Goal: Information Seeking & Learning: Learn about a topic

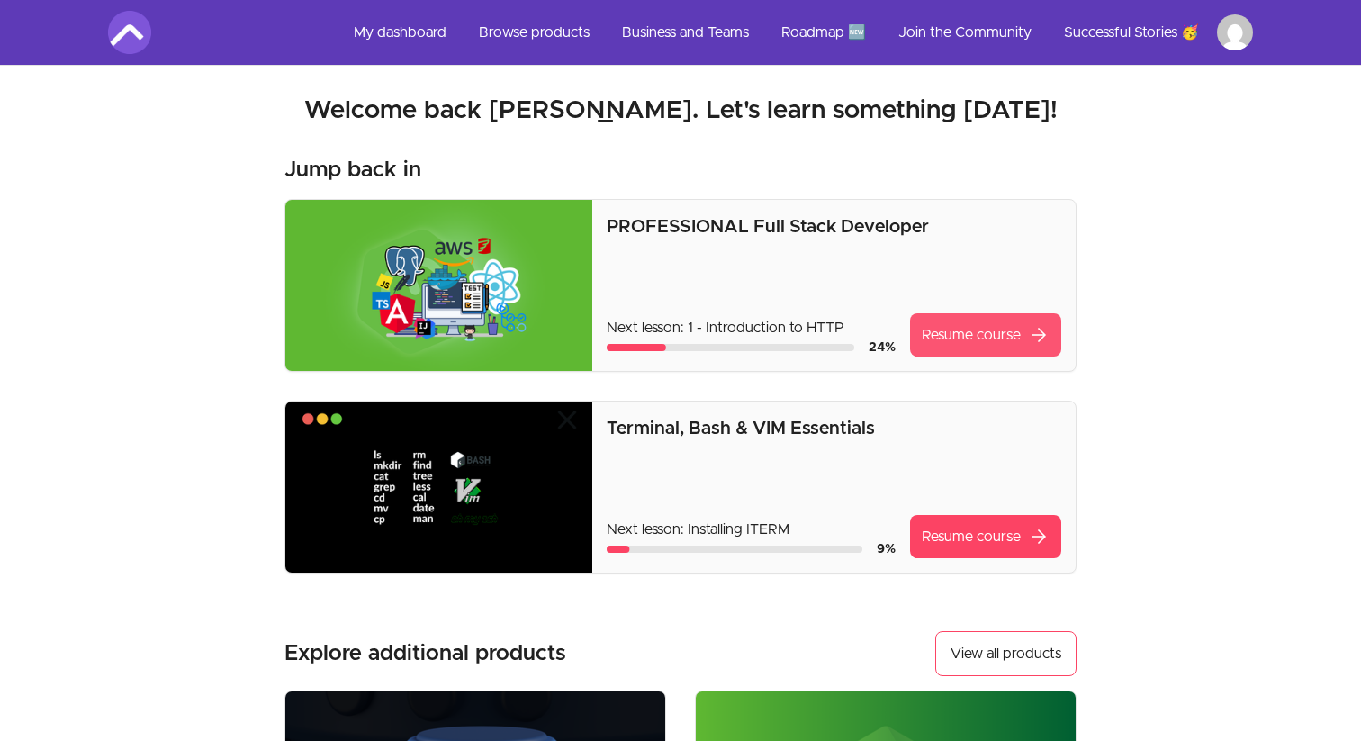
click at [960, 347] on link "Resume course arrow_forward" at bounding box center [985, 334] width 151 height 43
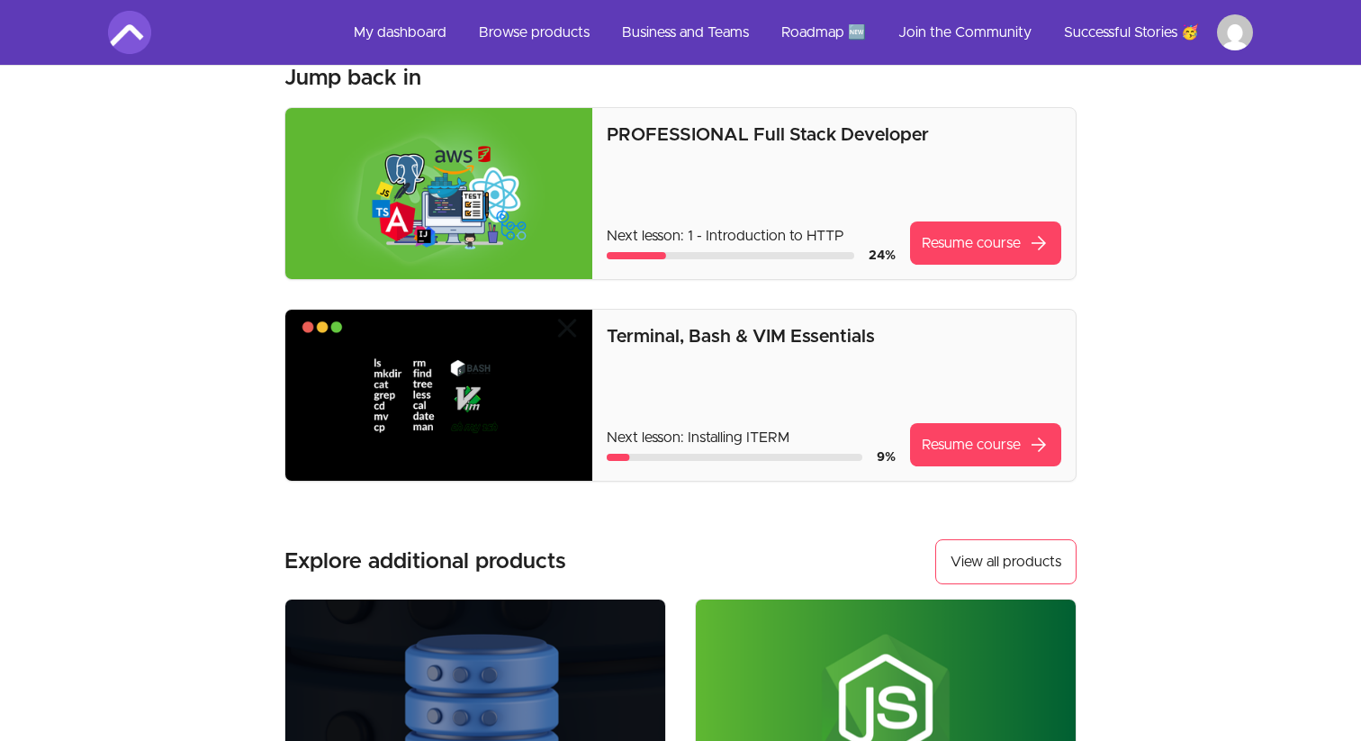
scroll to position [317, 0]
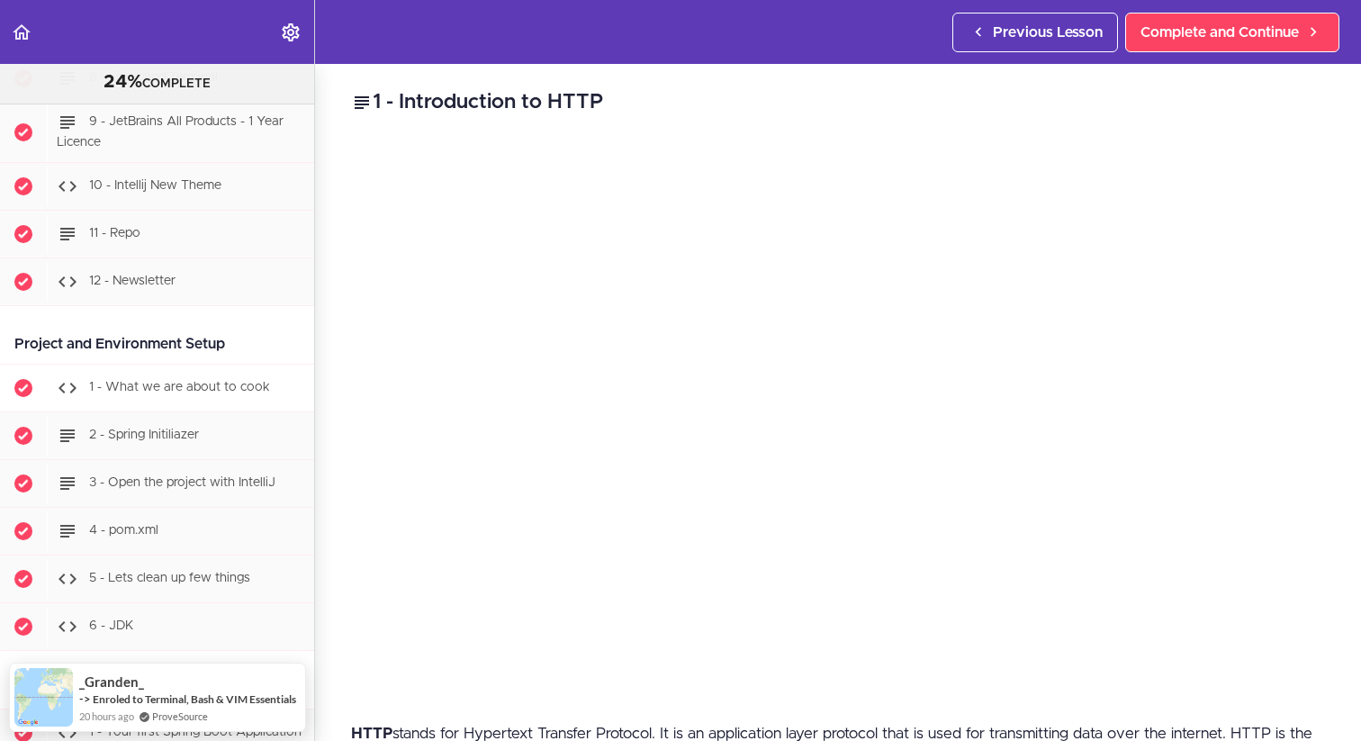
scroll to position [747, 0]
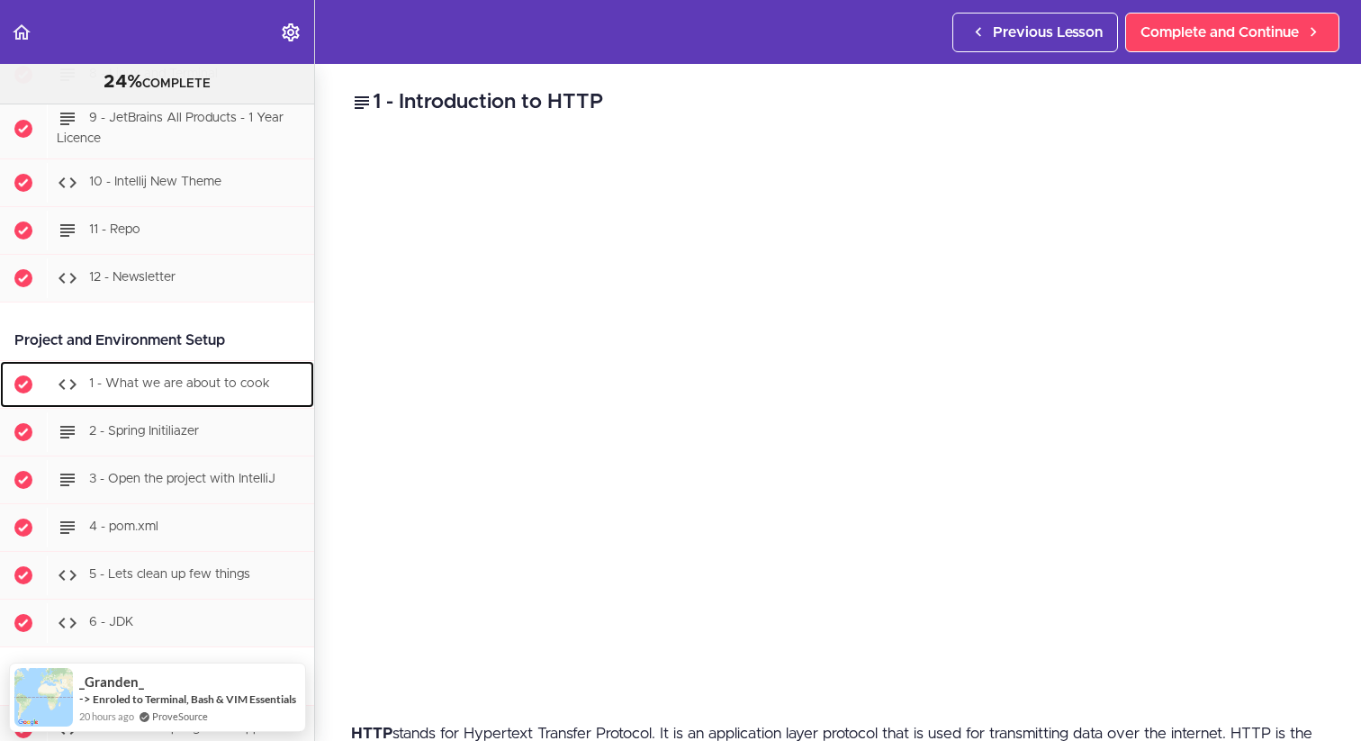
click at [248, 390] on div "1 - What we are about to cook" at bounding box center [180, 385] width 267 height 40
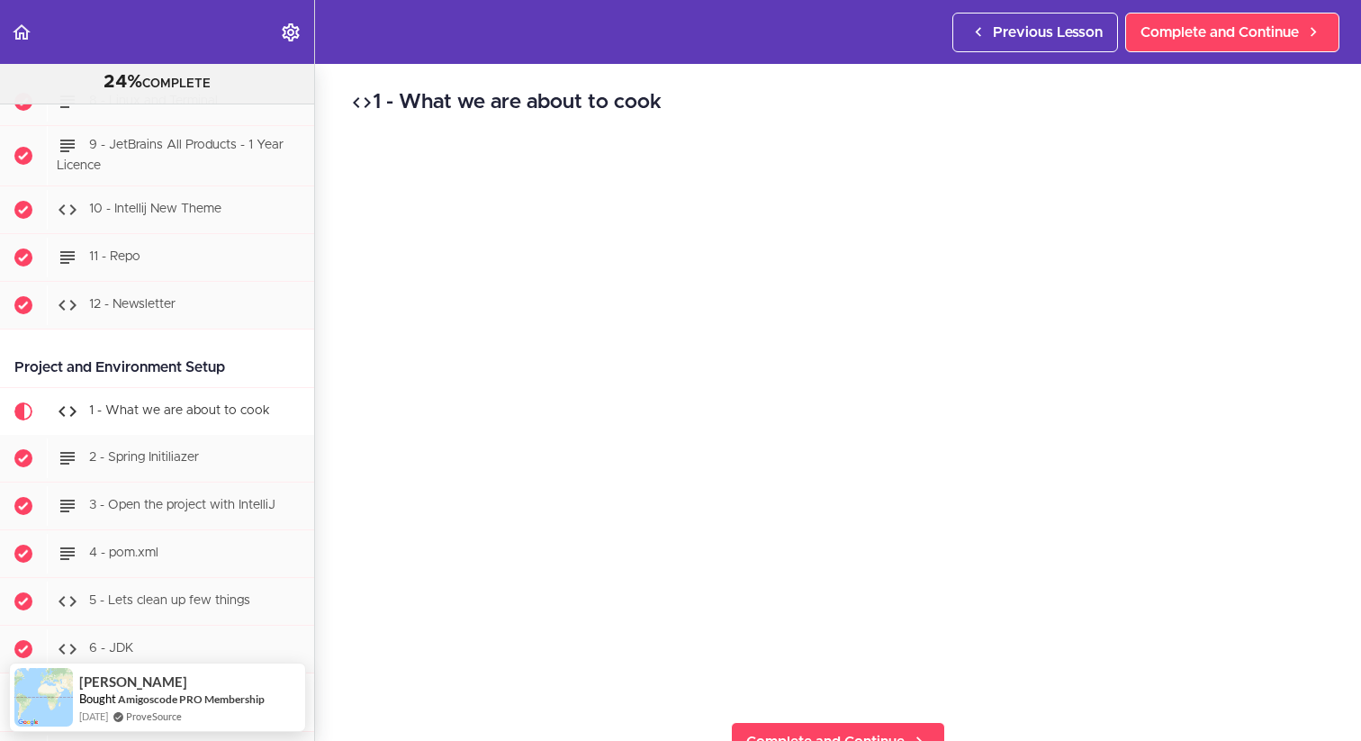
scroll to position [706, 0]
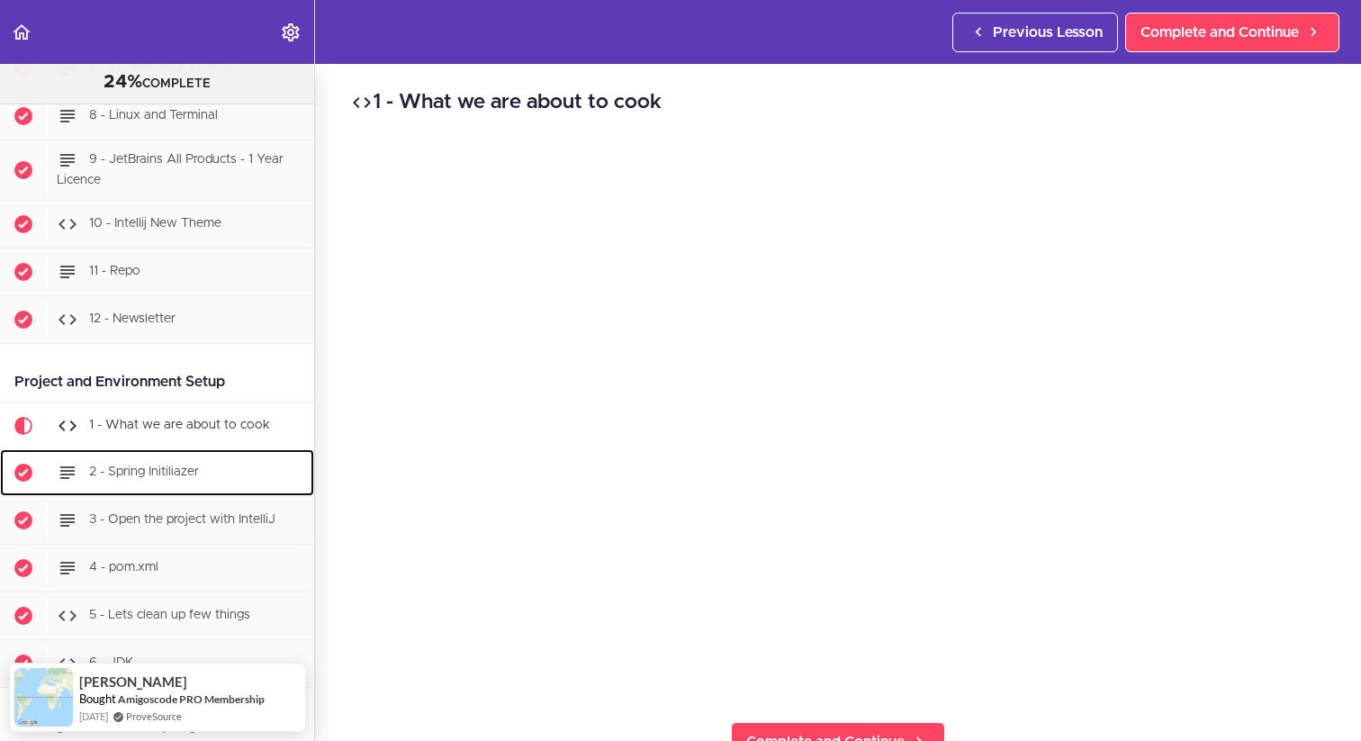
click at [212, 473] on div "2 - Spring Initiliazer" at bounding box center [180, 473] width 267 height 40
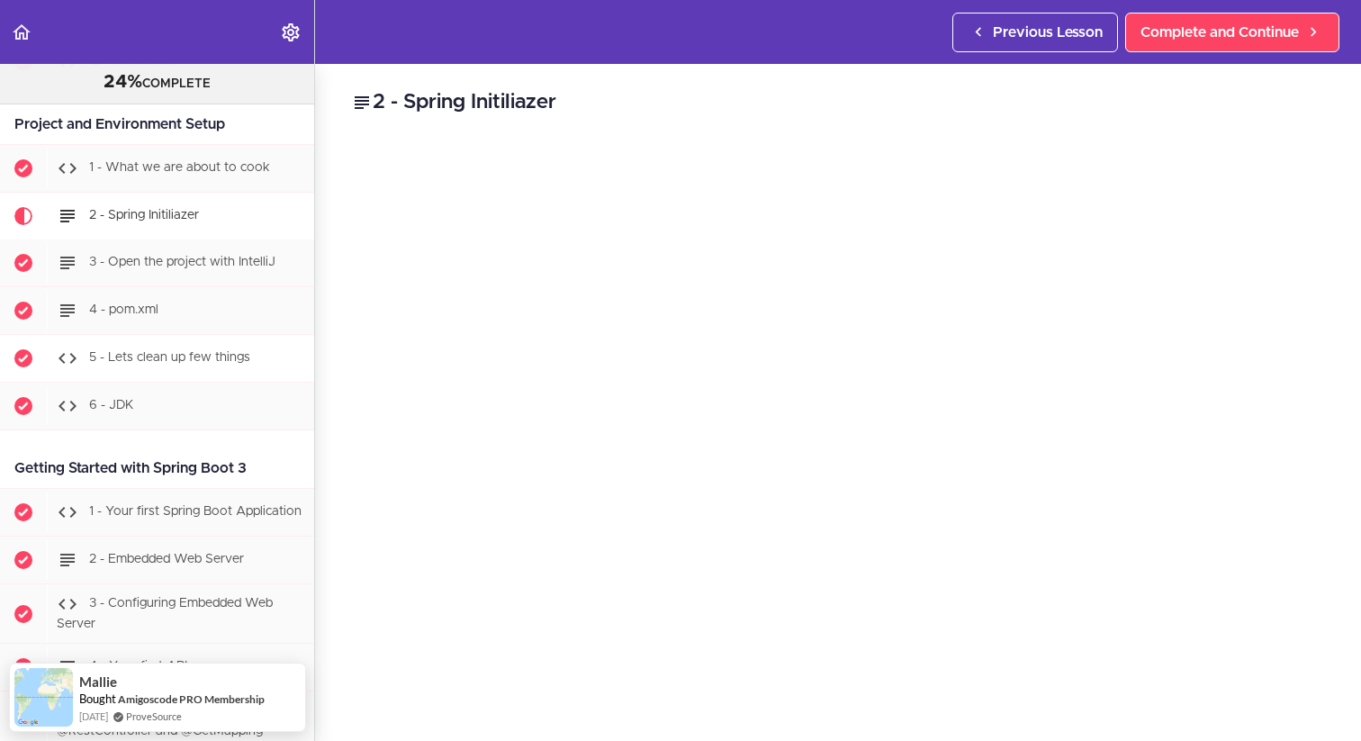
scroll to position [939, 0]
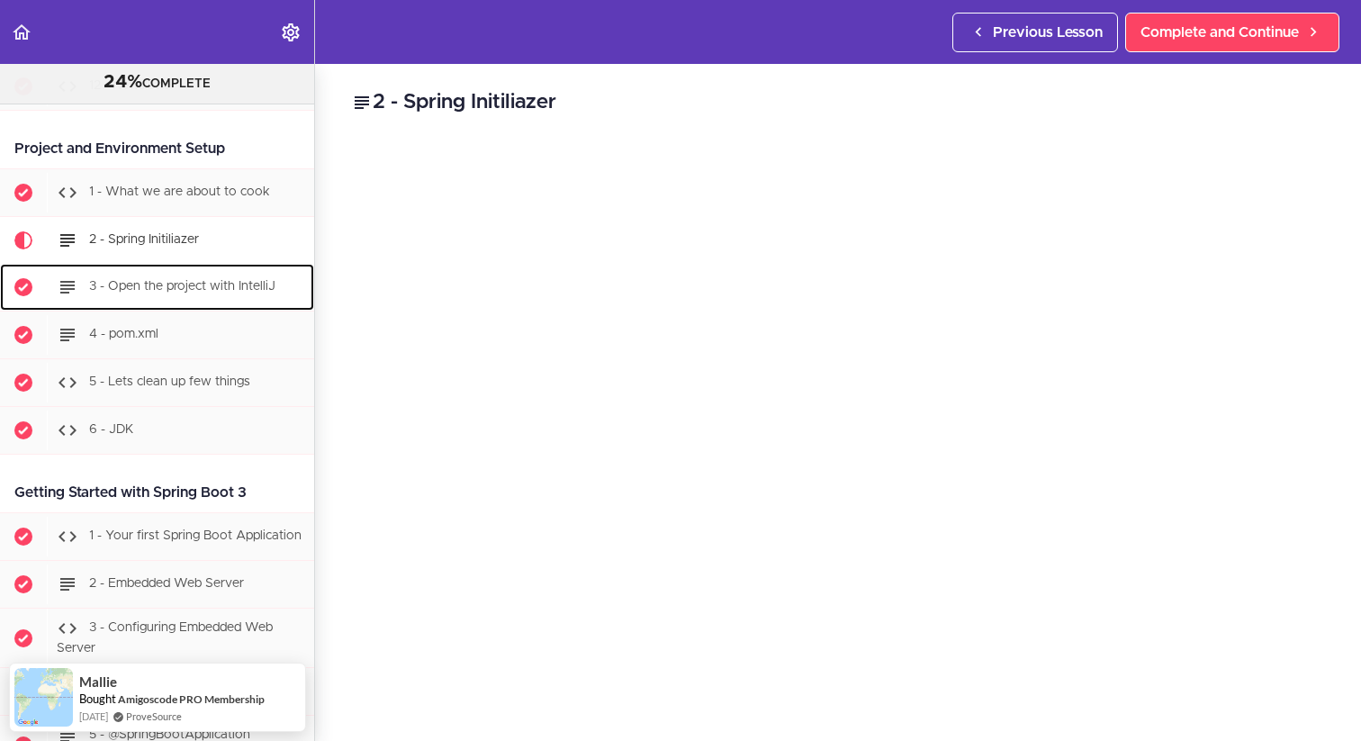
click at [249, 288] on span "3 - Open the project with IntelliJ" at bounding box center [182, 286] width 186 height 13
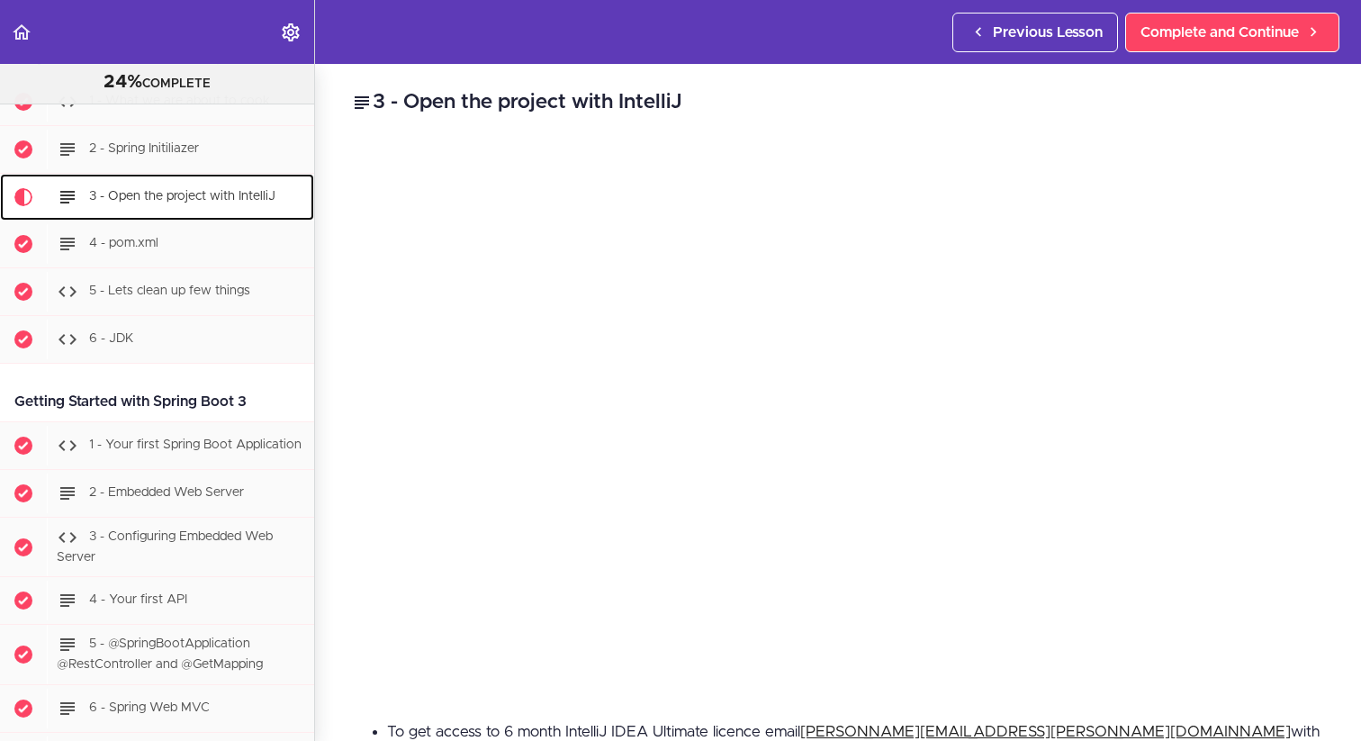
scroll to position [1072, 0]
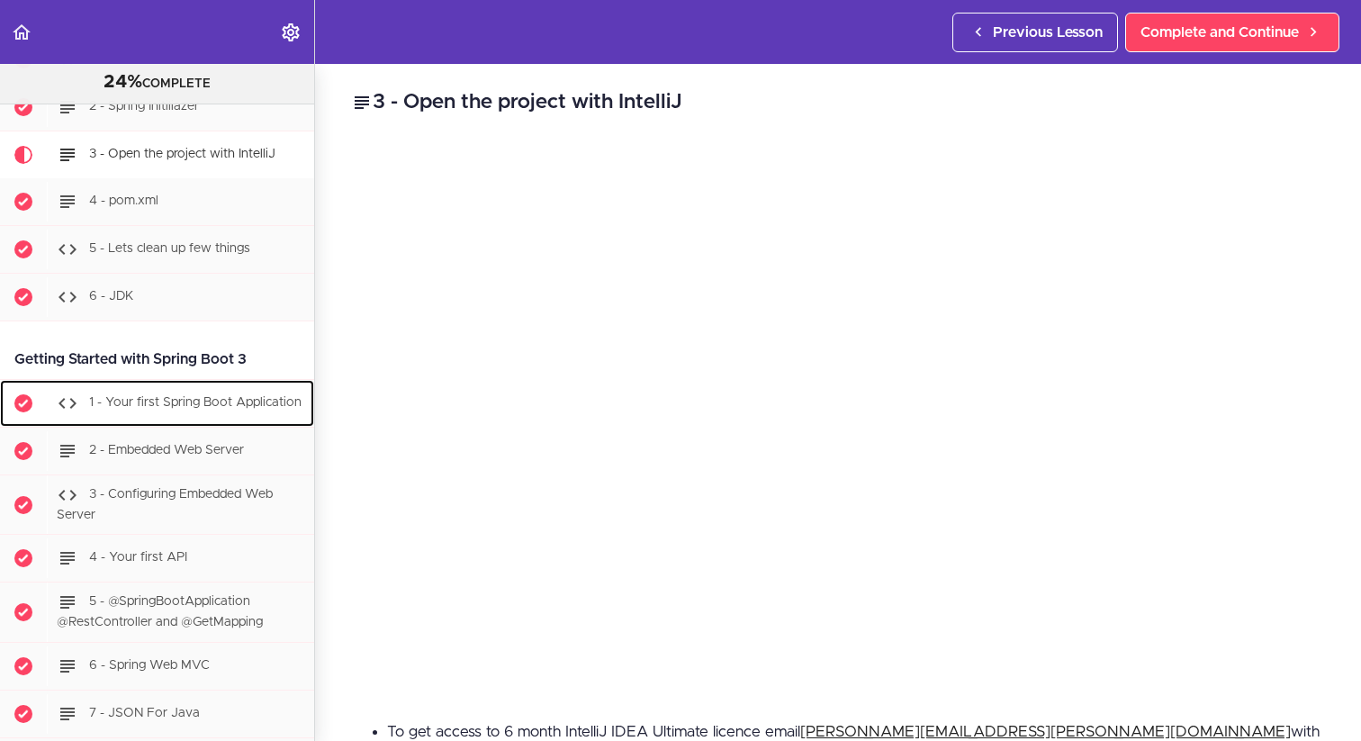
click at [248, 407] on span "1 - Your first Spring Boot Application" at bounding box center [195, 402] width 212 height 13
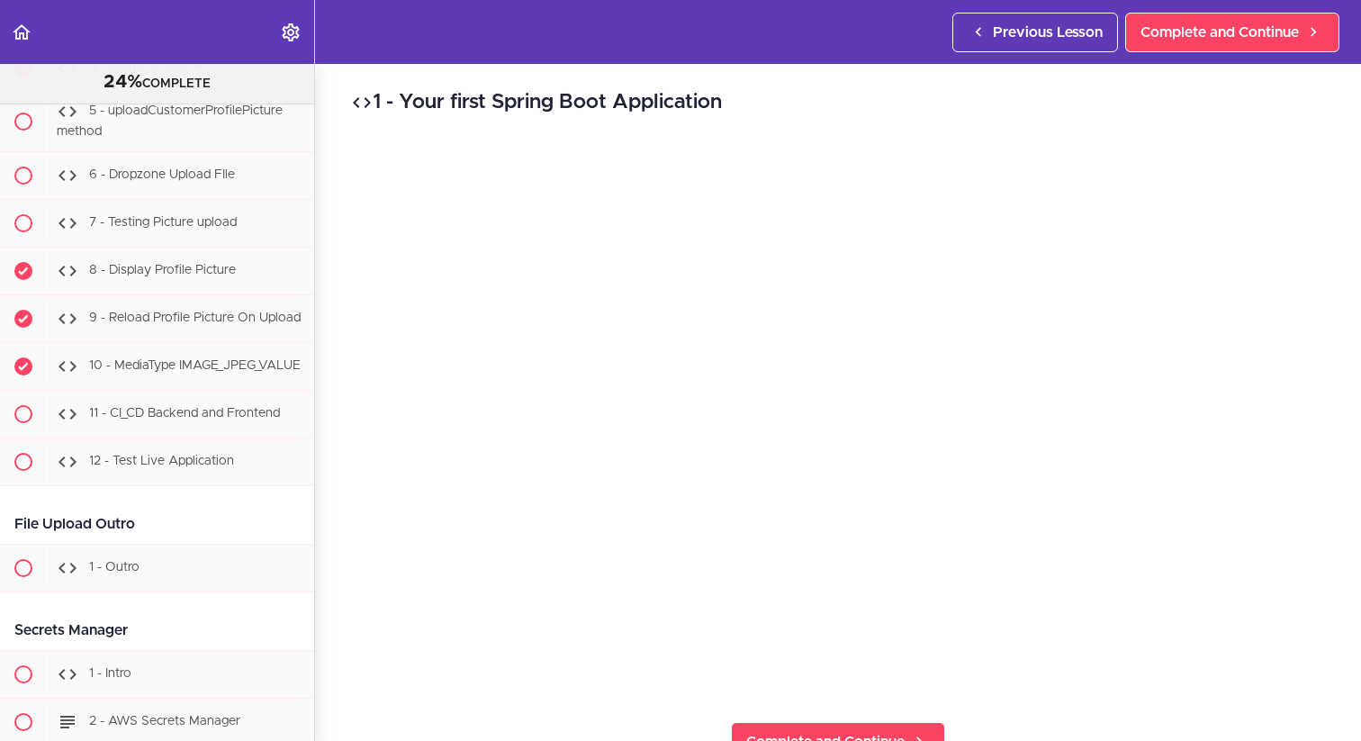
scroll to position [44291, 0]
